Goal: Task Accomplishment & Management: Manage account settings

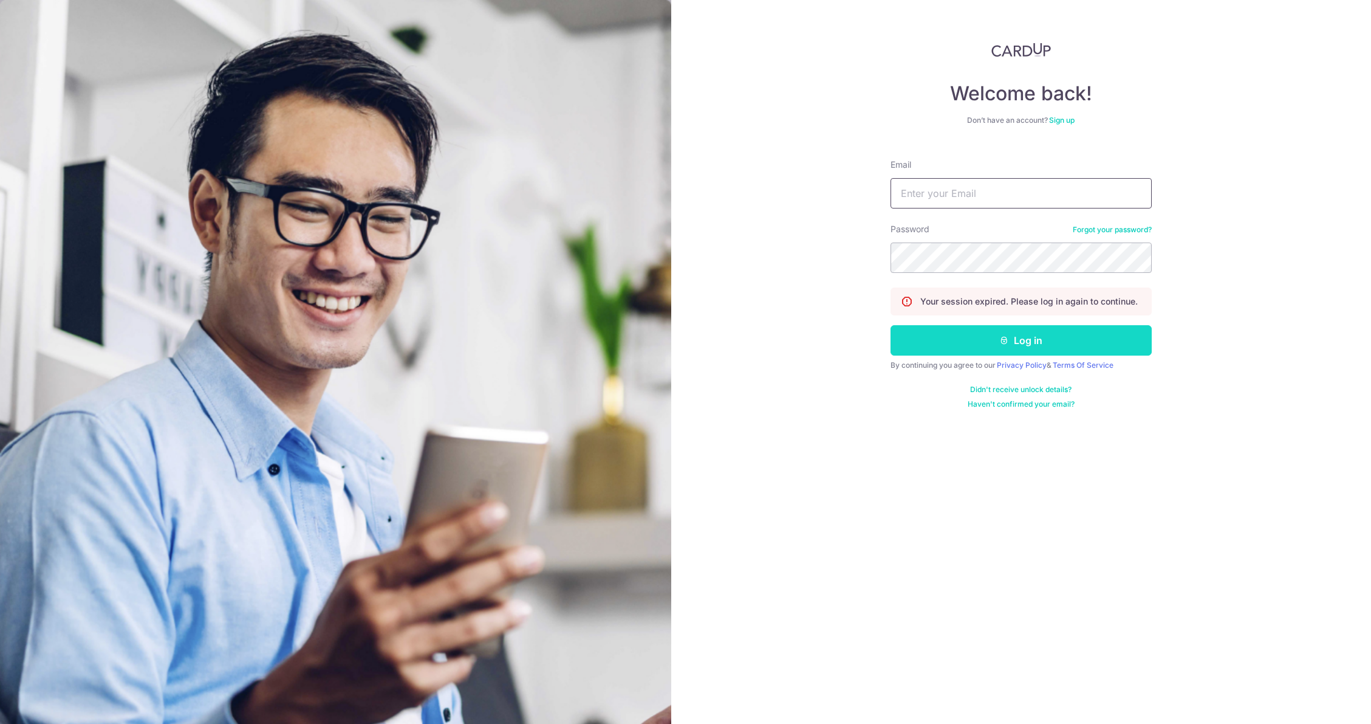
type input "[EMAIL_ADDRESS][DOMAIN_NAME]"
click at [1001, 345] on icon "submit" at bounding box center [1005, 340] width 10 height 10
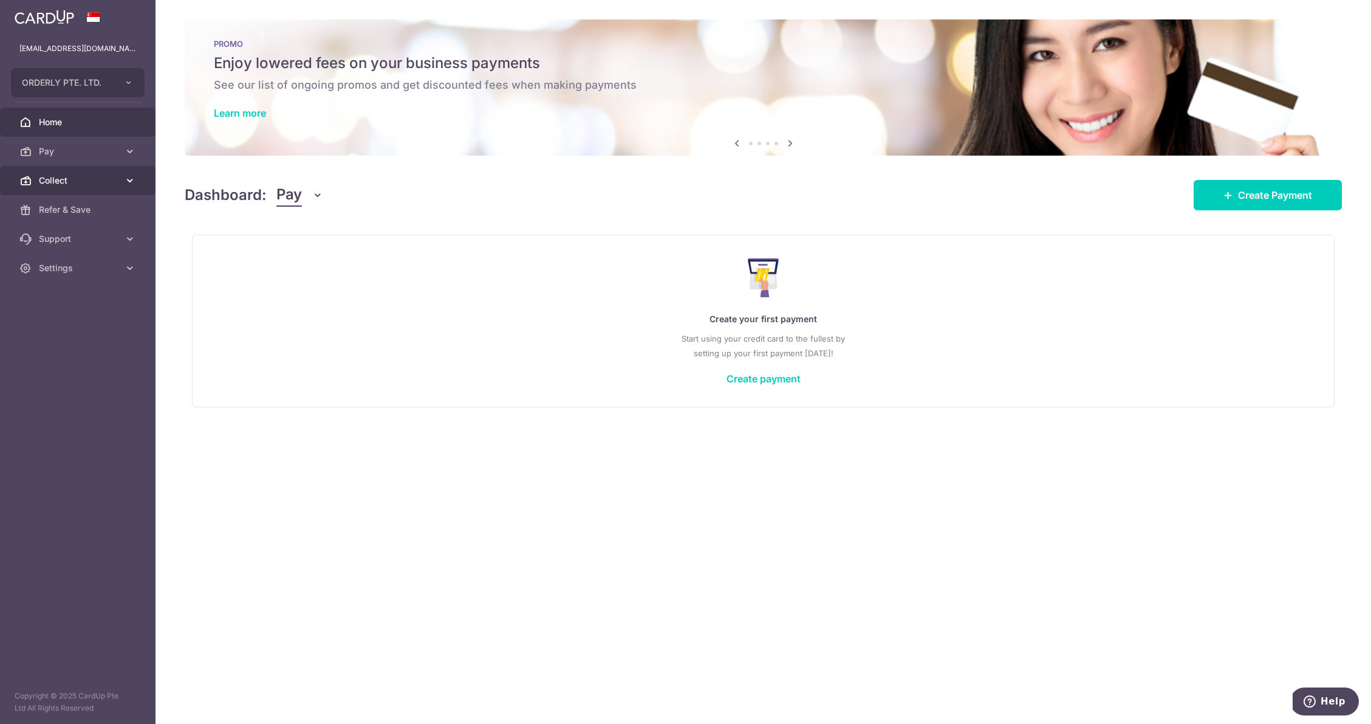
click at [71, 180] on span "Collect" at bounding box center [79, 180] width 80 height 12
click at [60, 213] on span "Dashboard" at bounding box center [79, 210] width 80 height 12
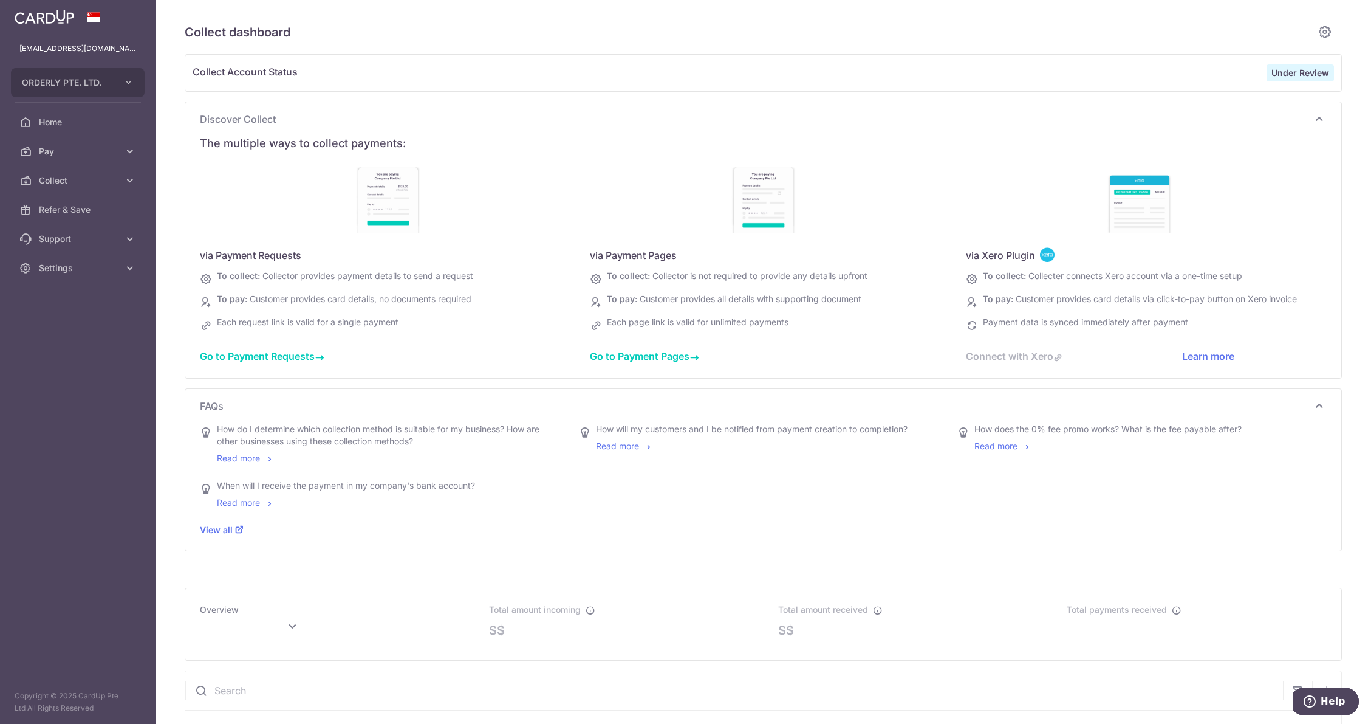
click at [1301, 70] on strong "Under Review" at bounding box center [1301, 72] width 58 height 10
type input "[DATE]"
